Goal: Task Accomplishment & Management: Complete application form

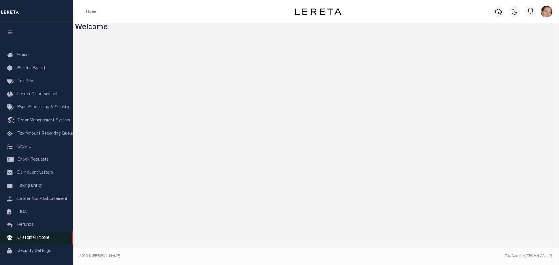
click at [40, 240] on span "Customer Profile" at bounding box center [33, 238] width 32 height 4
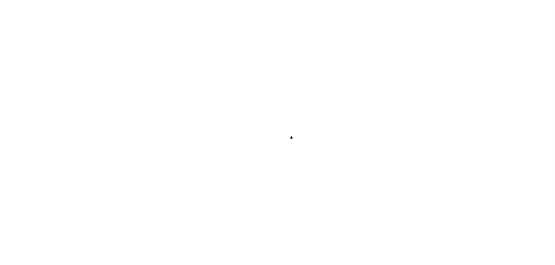
scroll to position [18, 0]
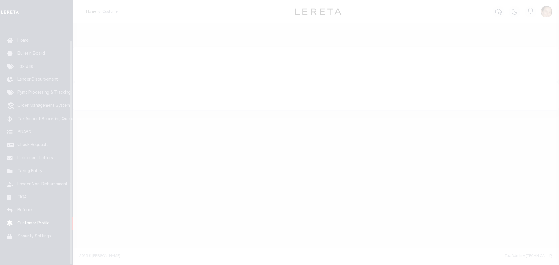
type input "Sample"
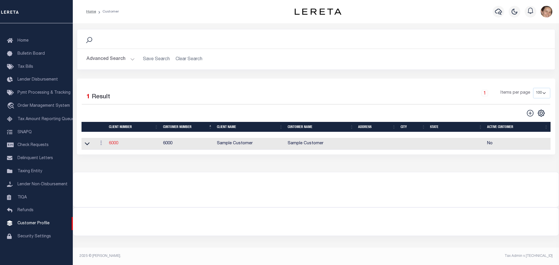
click at [112, 144] on link "6000" at bounding box center [113, 144] width 9 height 4
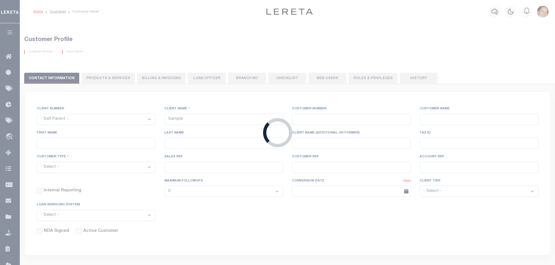
select select
type input "Sample Customer"
type input "6000"
type input "Sample Customer"
type input "[PERSON_NAME]"
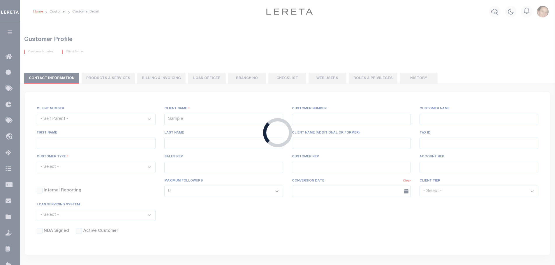
type input "[PERSON_NAME]"
select select "Residential"
select select "Tier 1"
select select "OTH"
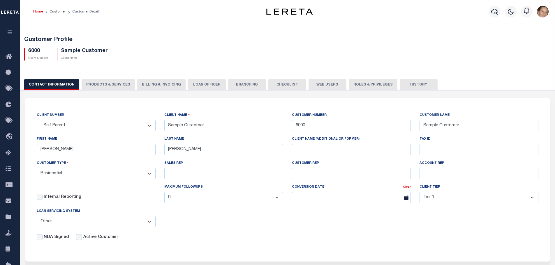
click at [116, 87] on button "PRODUCTS & SERVICES" at bounding box center [108, 84] width 53 height 11
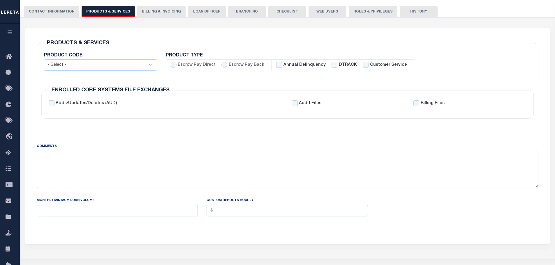
scroll to position [78, 0]
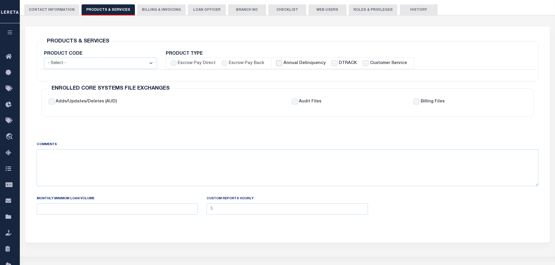
click at [276, 64] on input "Annual Delinquency" at bounding box center [279, 63] width 6 height 6
checkbox input "true"
checkbox input "false"
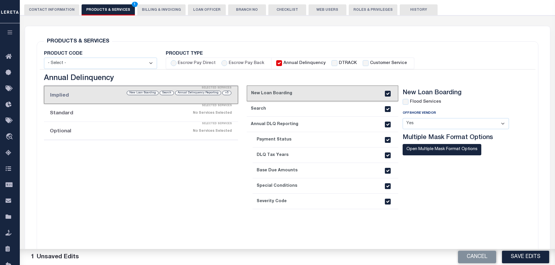
click at [145, 109] on div "Selected Services" at bounding box center [147, 106] width 194 height 12
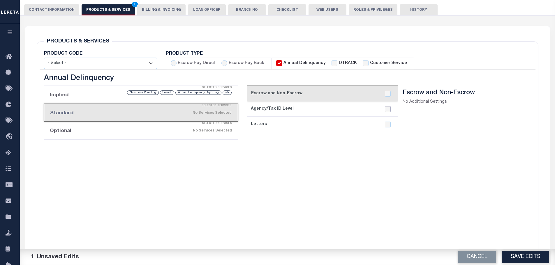
click at [386, 109] on input "checkbox" at bounding box center [388, 109] width 6 height 6
click at [387, 107] on input "checkbox" at bounding box center [388, 109] width 6 height 6
checkbox input "false"
click at [164, 130] on div "No Services Selected" at bounding box center [163, 131] width 137 height 10
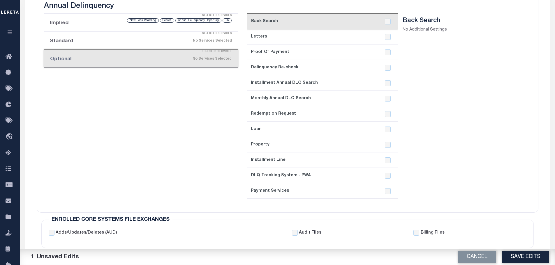
scroll to position [155, 0]
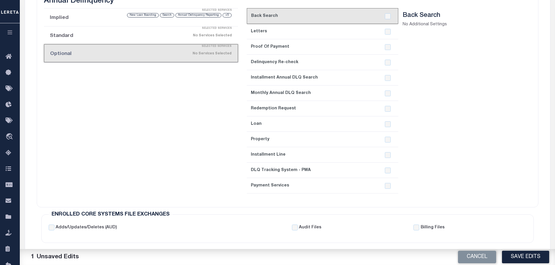
click at [338, 31] on link "2. Letters" at bounding box center [322, 31] width 151 height 15
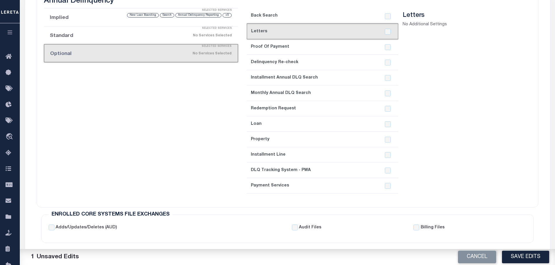
click at [330, 45] on link "3. Proof Of Payment" at bounding box center [322, 46] width 151 height 15
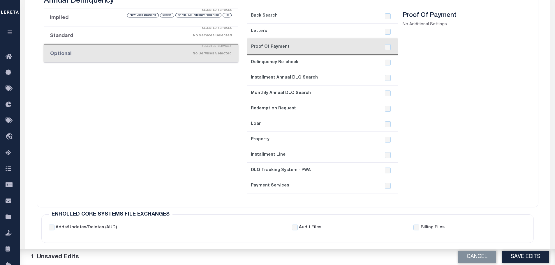
click at [326, 58] on link "4. Delinquency Re-check" at bounding box center [322, 62] width 151 height 15
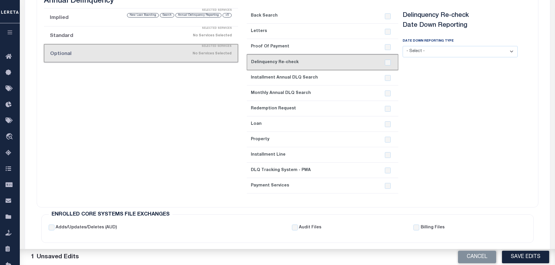
click at [320, 75] on link "5. Installment Annual DLQ Search" at bounding box center [322, 77] width 151 height 15
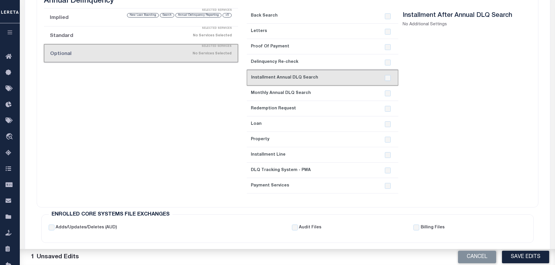
click at [320, 62] on link "4. Delinquency Re-check" at bounding box center [322, 61] width 151 height 15
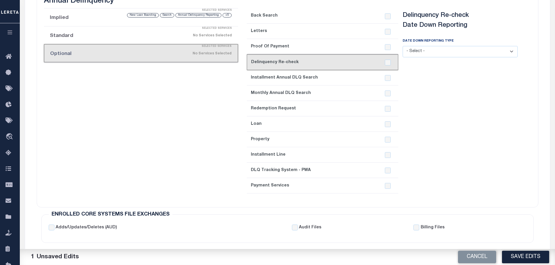
click at [508, 52] on select "- Select - Annual Monthly Installment" at bounding box center [459, 51] width 115 height 11
click at [342, 77] on link "5. Installment Annual DLQ Search" at bounding box center [322, 77] width 151 height 15
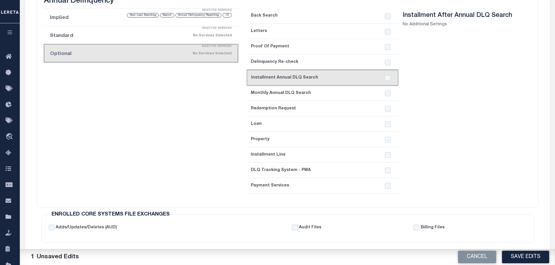
click at [335, 93] on link "6. Monthly Annual DLQ Search" at bounding box center [322, 93] width 151 height 15
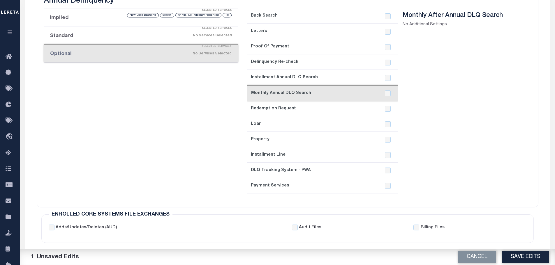
click at [335, 105] on link "7. Redemption Request" at bounding box center [322, 108] width 151 height 15
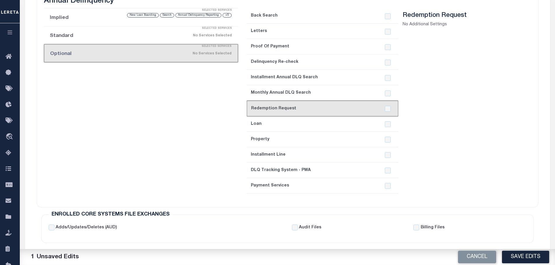
click at [333, 122] on link "8. Loan" at bounding box center [322, 123] width 151 height 15
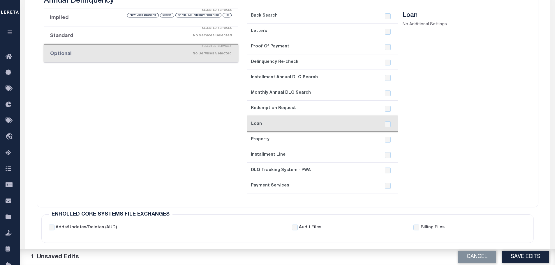
click at [333, 139] on link "9. Property" at bounding box center [322, 139] width 151 height 15
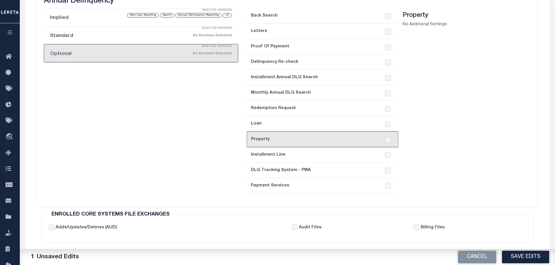
click at [332, 146] on link "current step: 9. Property" at bounding box center [322, 140] width 151 height 16
click at [331, 153] on link "10. Installment Line" at bounding box center [322, 154] width 151 height 15
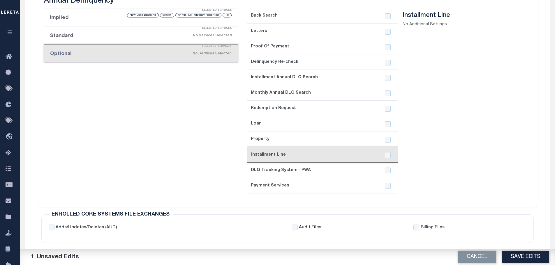
click at [331, 163] on link "11. DLQ Tracking System - PWA" at bounding box center [322, 170] width 151 height 15
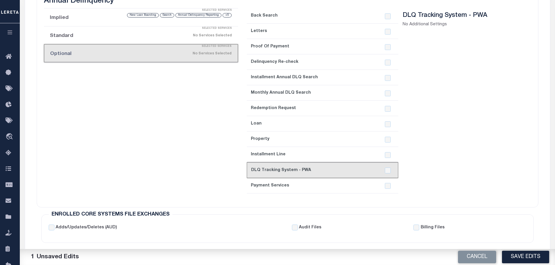
click at [327, 156] on link "10. Installment Line" at bounding box center [322, 154] width 151 height 15
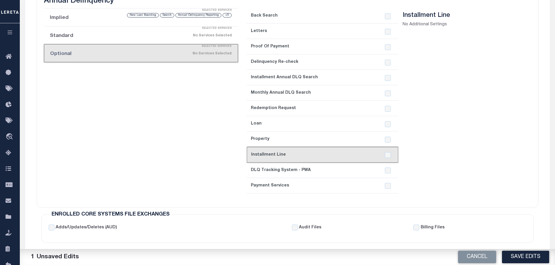
click at [327, 168] on link "11. DLQ Tracking System - PWA" at bounding box center [322, 170] width 151 height 15
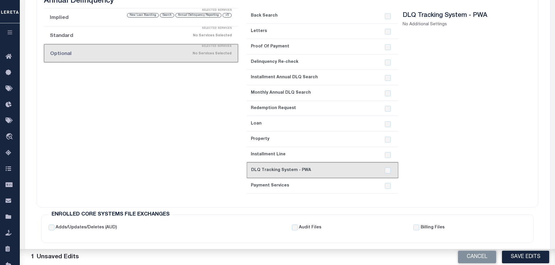
click at [315, 185] on link "12. Payment Services" at bounding box center [322, 185] width 151 height 15
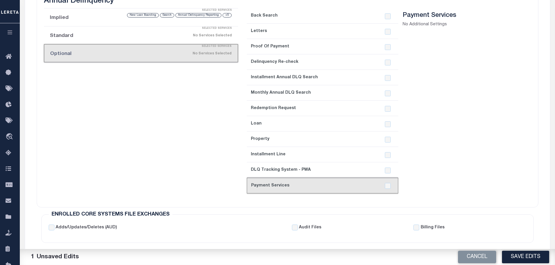
click at [319, 173] on link "11. DLQ Tracking System - PWA" at bounding box center [322, 170] width 151 height 15
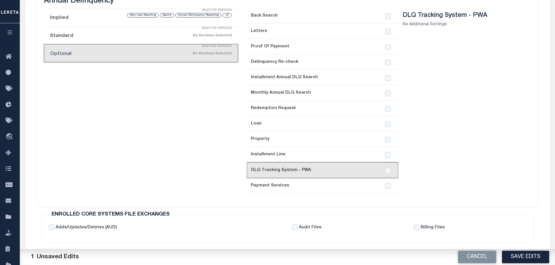
click at [318, 186] on link "12. Payment Services" at bounding box center [322, 185] width 151 height 15
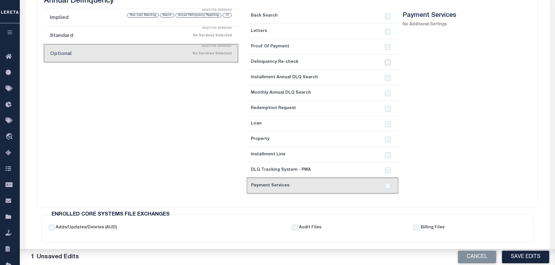
click at [389, 63] on input "checkbox" at bounding box center [388, 63] width 6 height 6
checkbox input "true"
click at [320, 64] on link "4. Delinquency Re-check" at bounding box center [322, 61] width 151 height 15
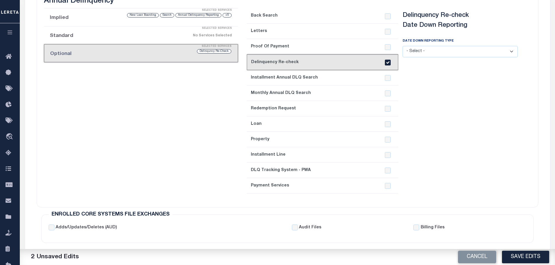
click at [512, 50] on select "- Select - Annual Monthly Installment" at bounding box center [459, 51] width 115 height 11
click at [509, 54] on select "- Select - Annual Monthly Installment" at bounding box center [459, 51] width 115 height 11
click at [511, 50] on select "- Select - Annual Monthly Installment" at bounding box center [459, 51] width 115 height 11
